Goal: Navigation & Orientation: Find specific page/section

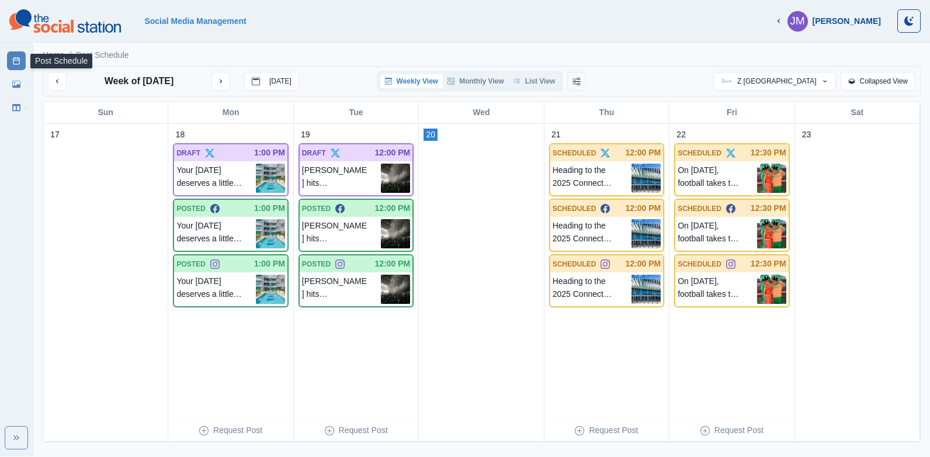
click at [12, 61] on icon at bounding box center [16, 61] width 8 height 8
click at [19, 87] on icon at bounding box center [16, 84] width 8 height 7
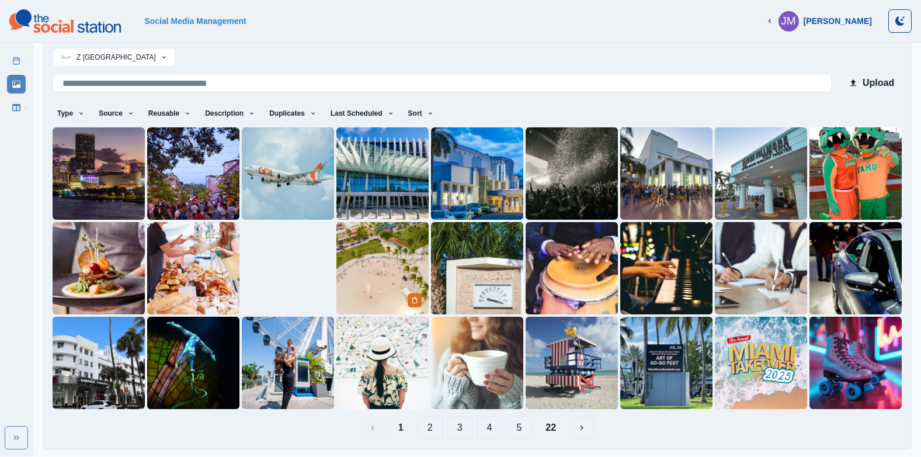
scroll to position [37, 0]
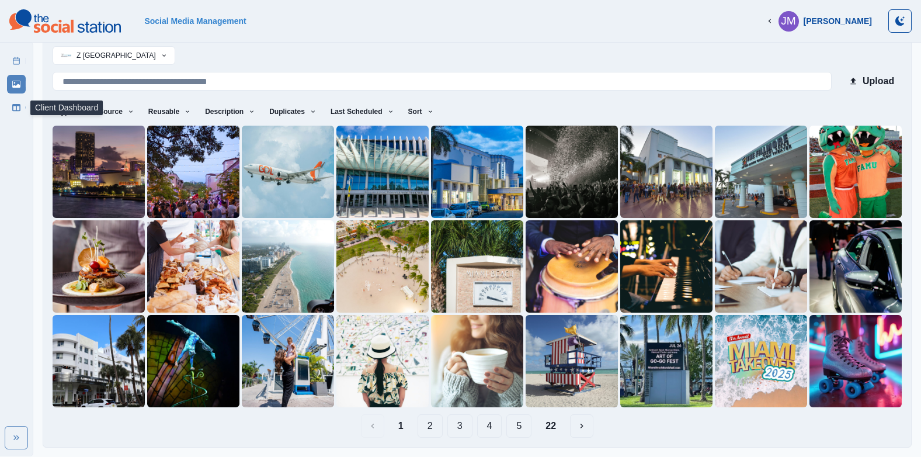
click at [15, 108] on icon at bounding box center [16, 107] width 8 height 8
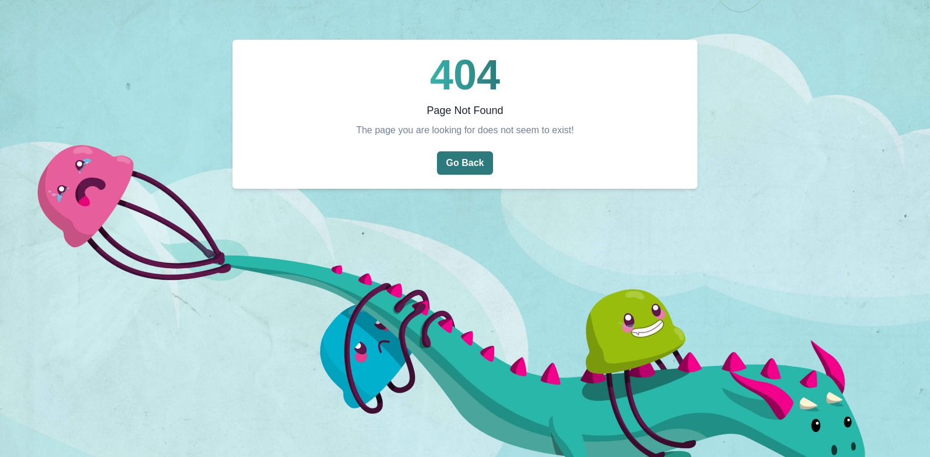
click at [481, 161] on button "Go Back" at bounding box center [465, 162] width 57 height 23
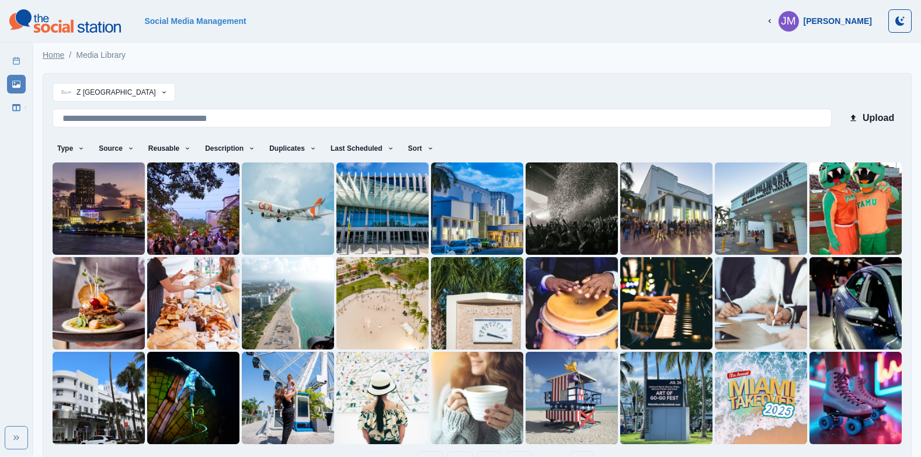
click at [62, 56] on link "Home" at bounding box center [54, 55] width 22 height 12
